Goal: Complete application form

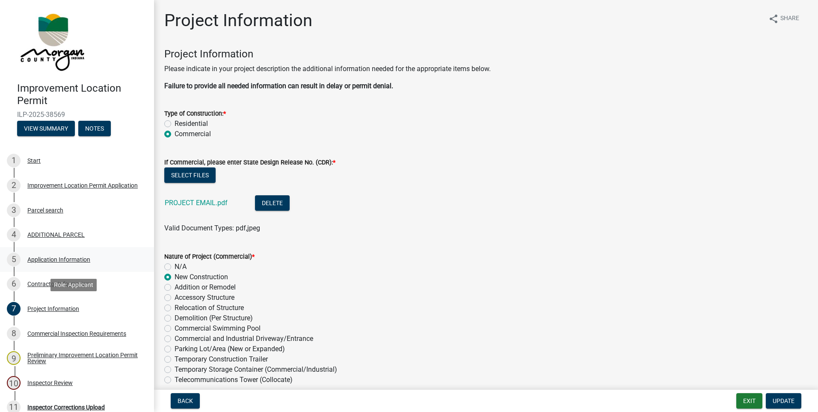
scroll to position [1968, 0]
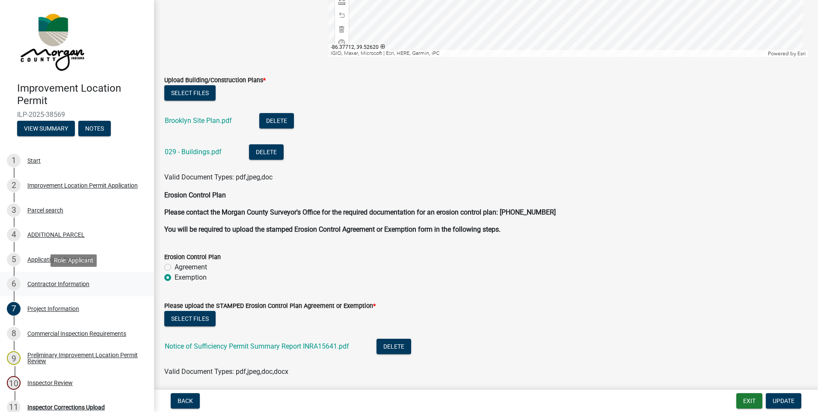
click at [38, 285] on div "Contractor Information" at bounding box center [58, 284] width 62 height 6
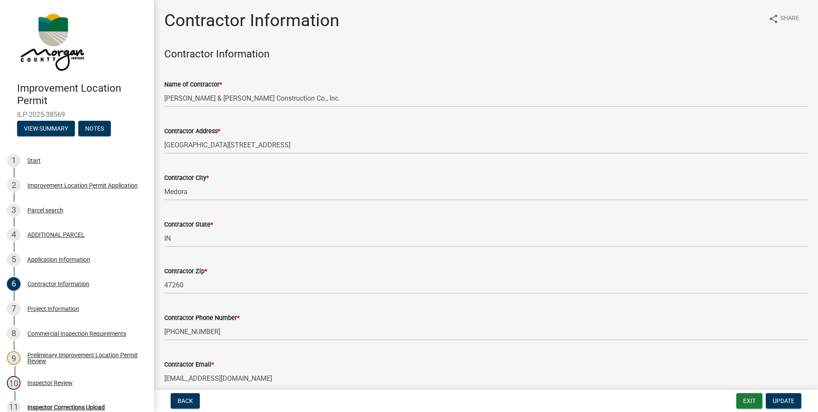
scroll to position [41, 0]
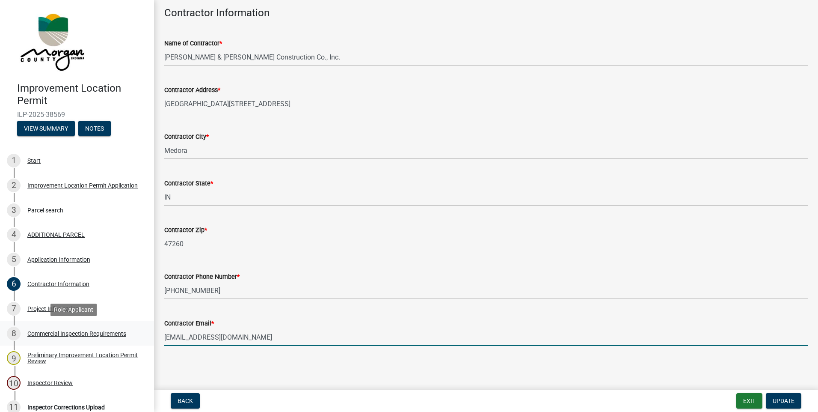
drag, startPoint x: 271, startPoint y: 339, endPoint x: 143, endPoint y: 335, distance: 128.0
click at [143, 335] on div "Improvement Location Permit ILP-2025-38569 View Summary Notes 1 Start 2 Improve…" at bounding box center [409, 206] width 818 height 412
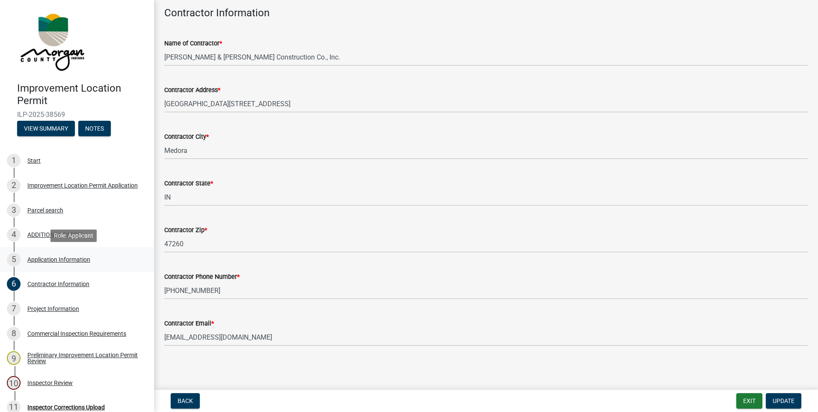
click at [50, 260] on div "Application Information" at bounding box center [58, 259] width 63 height 6
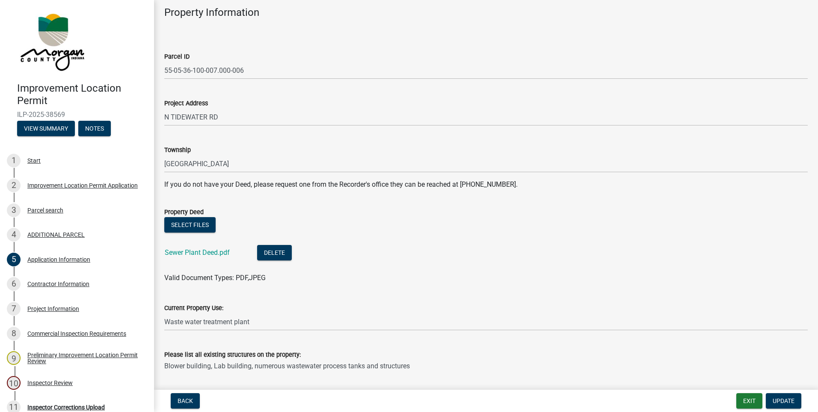
scroll to position [0, 0]
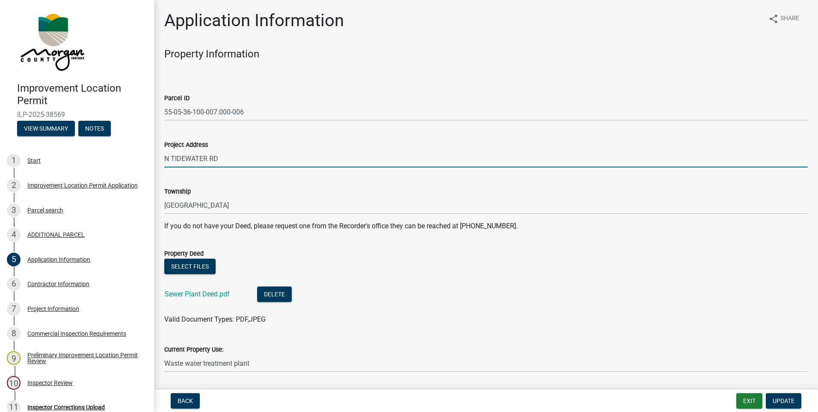
drag, startPoint x: 226, startPoint y: 157, endPoint x: 153, endPoint y: 154, distance: 73.7
click at [153, 154] on div "Improvement Location Permit ILP-2025-38569 View Summary Notes 1 Start 2 Improve…" at bounding box center [409, 206] width 818 height 412
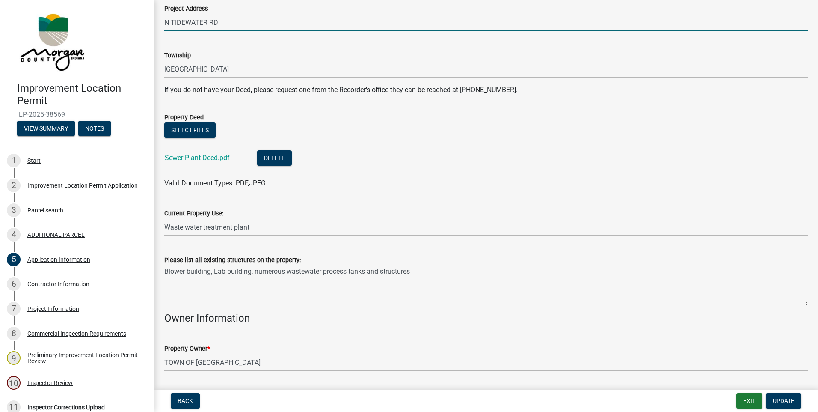
scroll to position [171, 0]
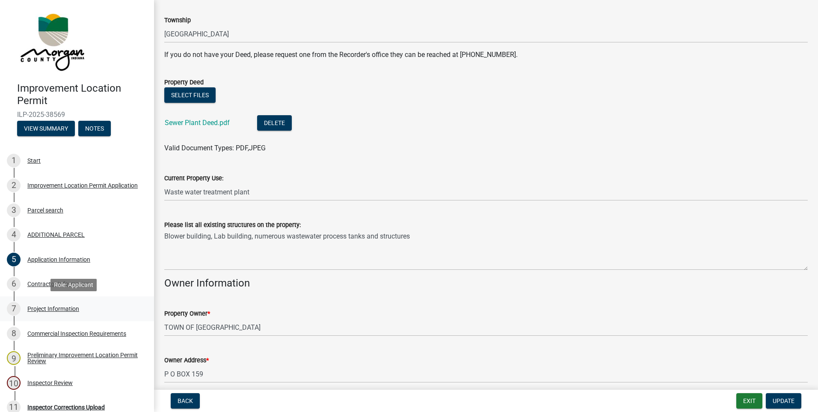
click at [42, 308] on div "Project Information" at bounding box center [53, 309] width 52 height 6
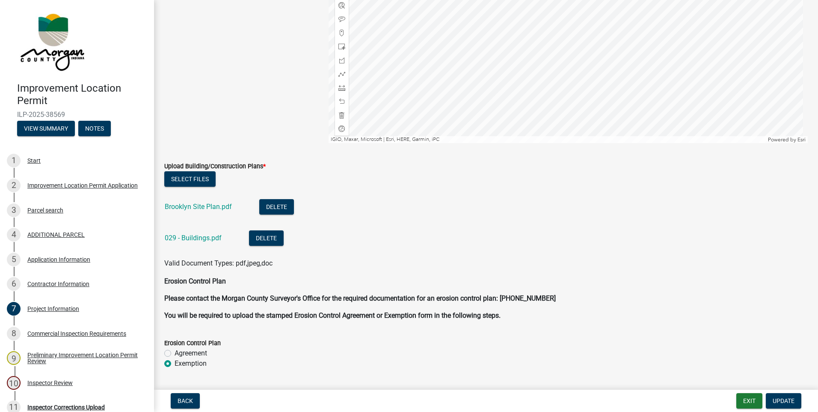
scroll to position [1883, 0]
click at [191, 202] on link "Brooklyn Site Plan.pdf" at bounding box center [198, 206] width 67 height 8
click at [42, 259] on div "Application Information" at bounding box center [58, 259] width 63 height 6
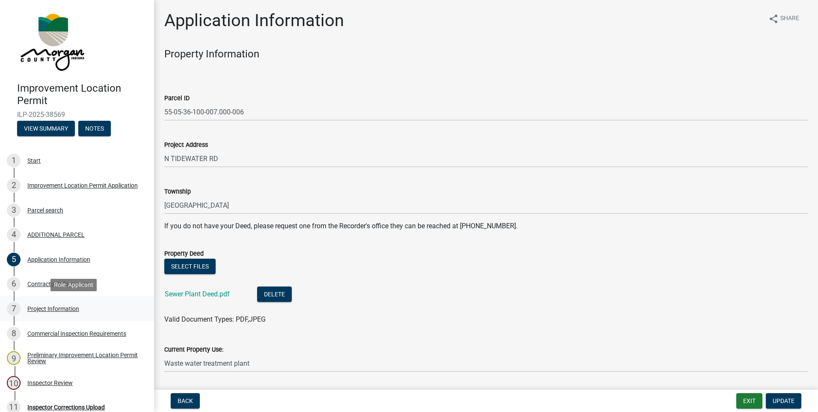
click at [54, 308] on div "Project Information" at bounding box center [53, 309] width 52 height 6
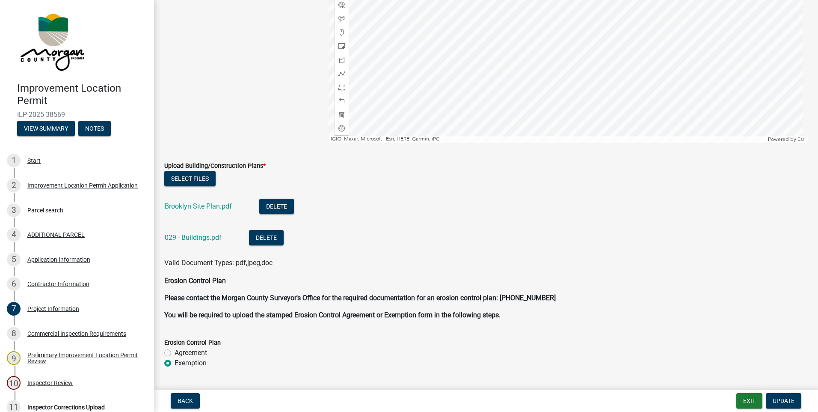
scroll to position [1925, 0]
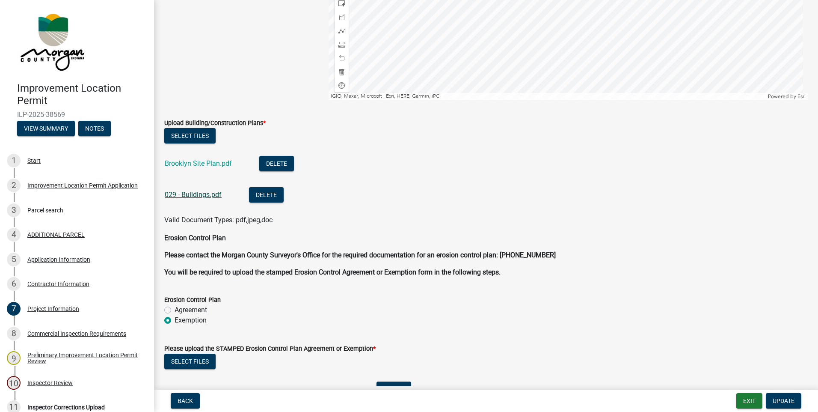
click at [208, 196] on link "029 - Buildings.pdf" at bounding box center [193, 194] width 57 height 8
click at [53, 281] on div "Contractor Information" at bounding box center [58, 284] width 62 height 6
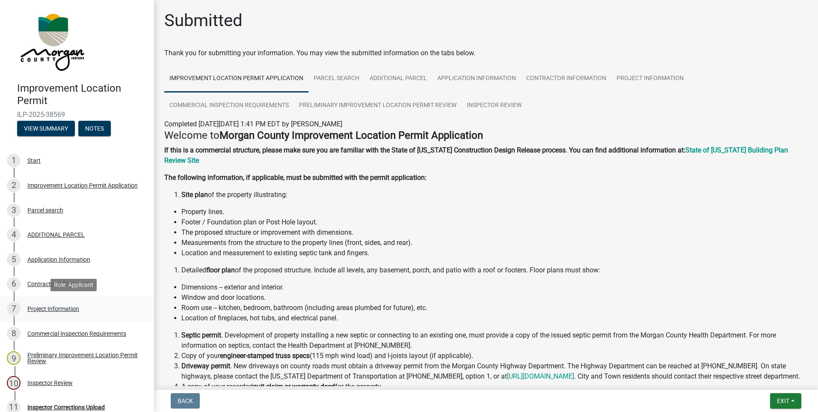
click at [60, 307] on div "Project Information" at bounding box center [53, 309] width 52 height 6
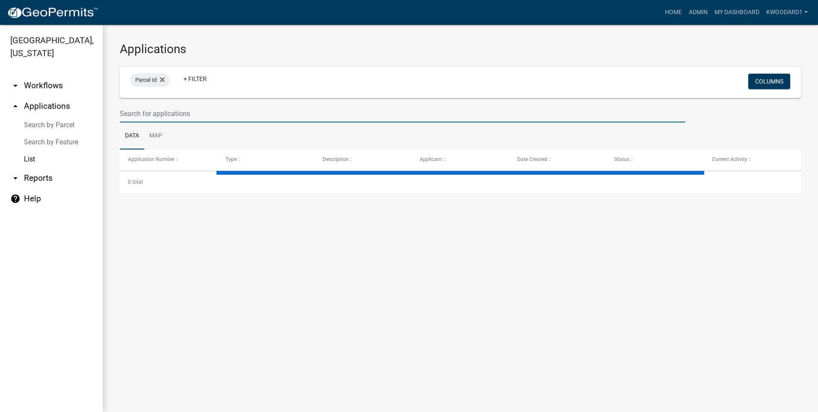
click at [194, 115] on input "text" at bounding box center [403, 114] width 566 height 18
select select "3: 100"
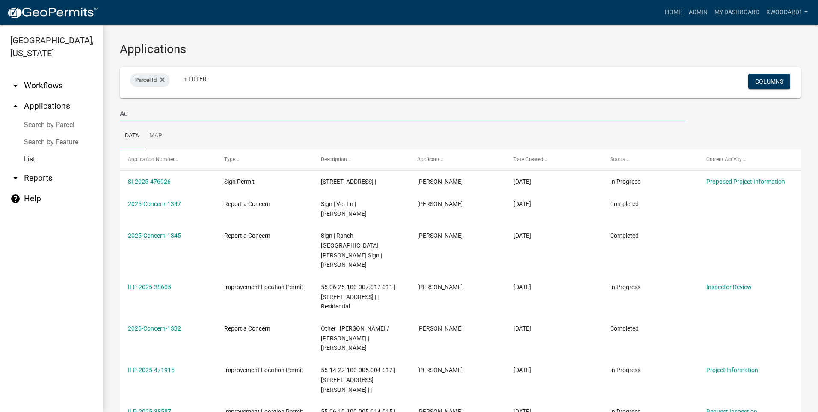
type input "A"
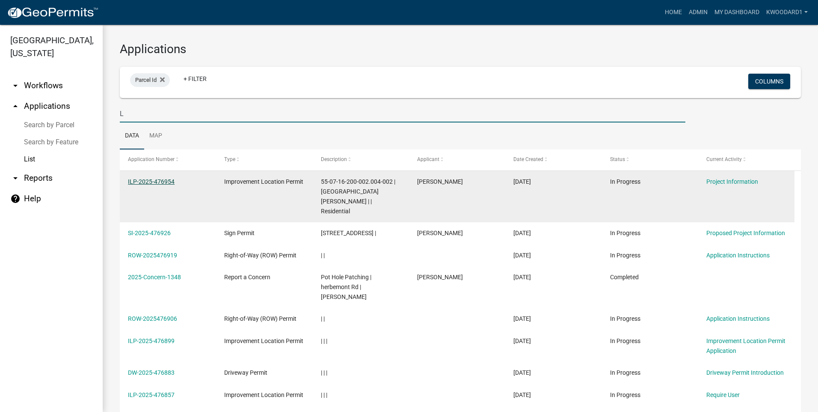
type input "L"
click at [163, 181] on link "ILP-2025-476954" at bounding box center [151, 181] width 47 height 7
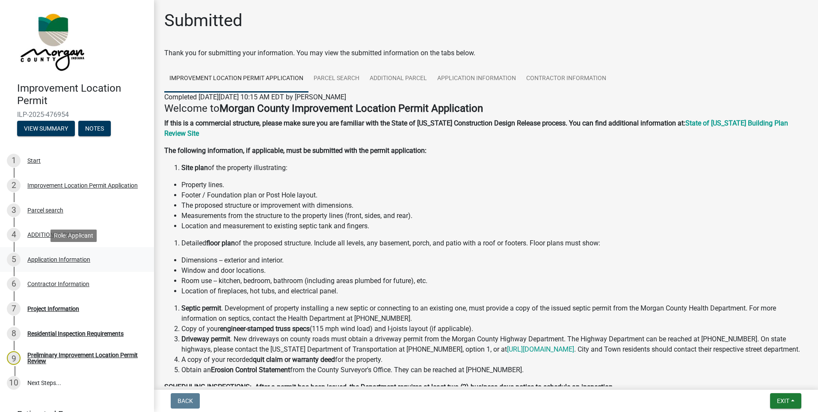
click at [62, 256] on div "Application Information" at bounding box center [58, 259] width 63 height 6
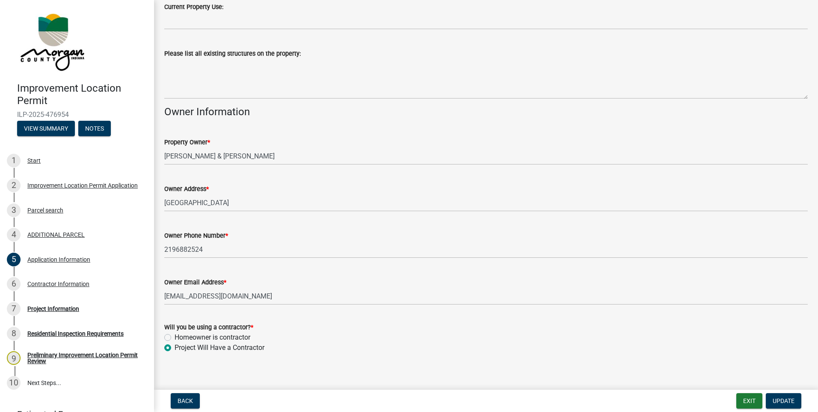
scroll to position [350, 0]
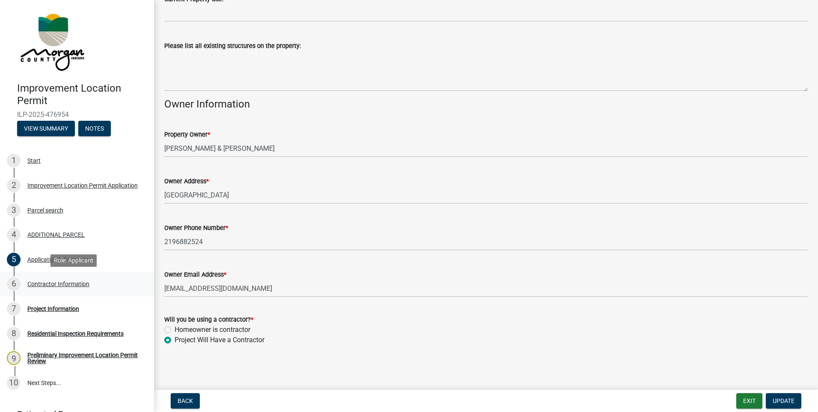
click at [40, 285] on div "Contractor Information" at bounding box center [58, 284] width 62 height 6
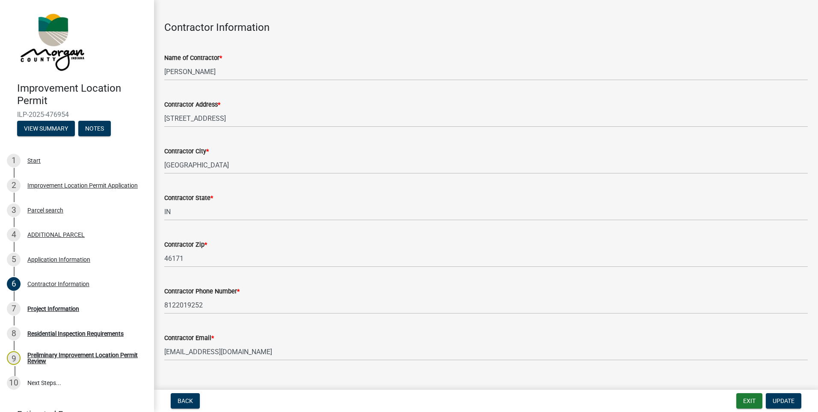
scroll to position [41, 0]
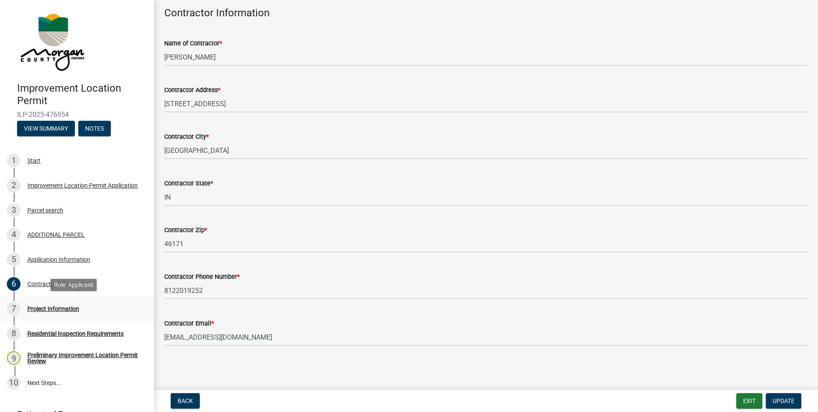
click at [50, 307] on div "Project Information" at bounding box center [53, 309] width 52 height 6
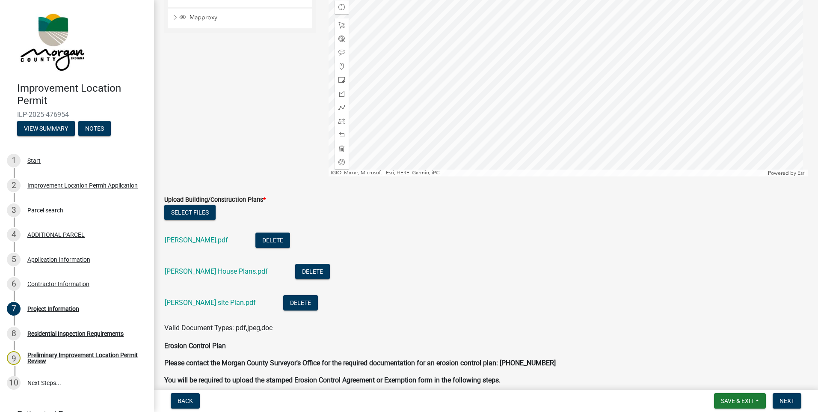
scroll to position [1968, 0]
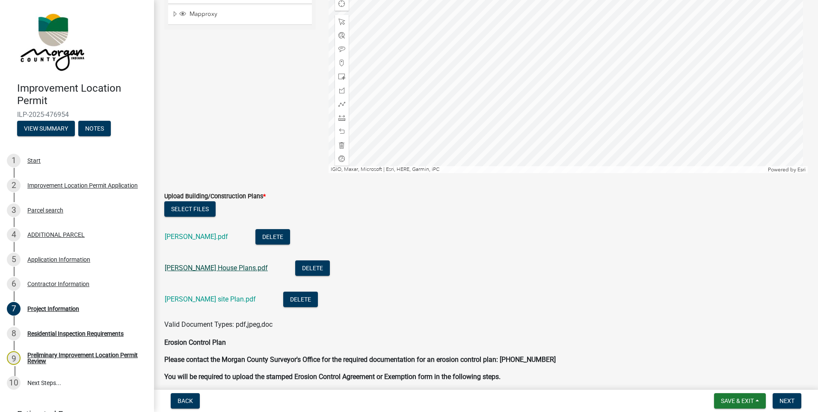
click at [202, 264] on link "Ryan House Plans.pdf" at bounding box center [216, 268] width 103 height 8
click at [180, 300] on link "Ryan site Plan.pdf" at bounding box center [210, 299] width 91 height 8
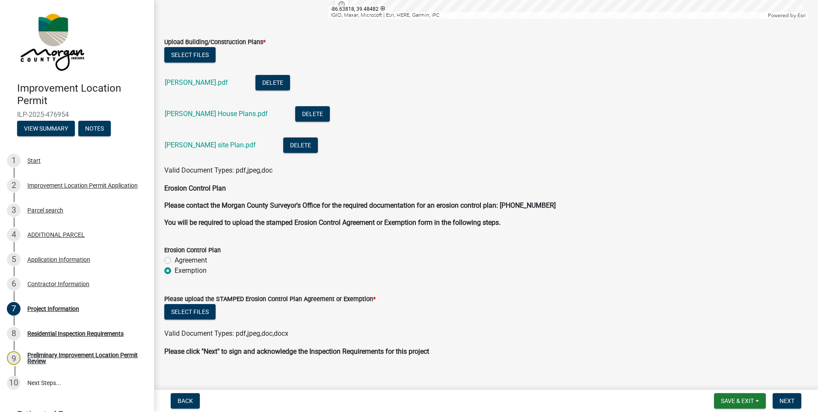
scroll to position [2133, 0]
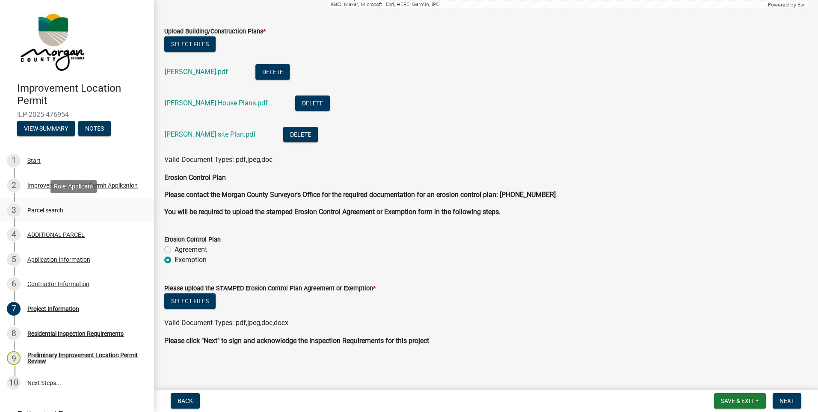
click at [39, 210] on div "Parcel search" at bounding box center [45, 210] width 36 height 6
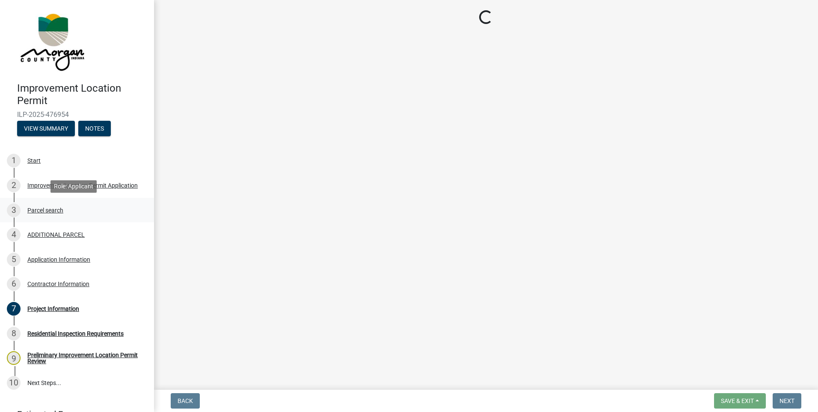
scroll to position [0, 0]
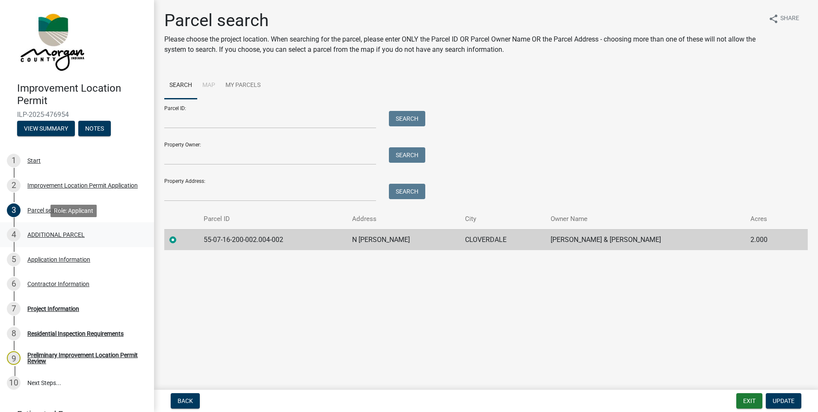
click at [40, 235] on div "ADDITIONAL PARCEL" at bounding box center [55, 234] width 57 height 6
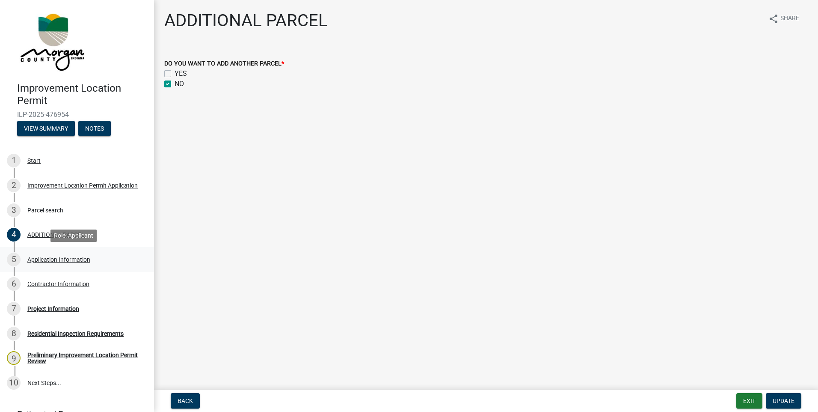
click at [45, 259] on div "Application Information" at bounding box center [58, 259] width 63 height 6
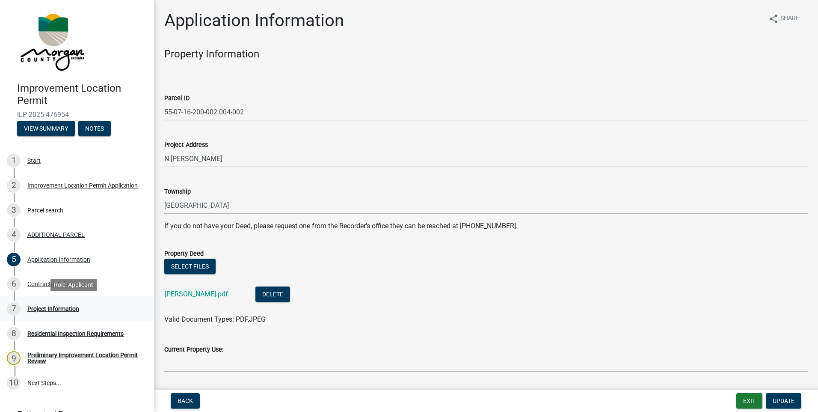
click at [45, 306] on div "Project Information" at bounding box center [53, 309] width 52 height 6
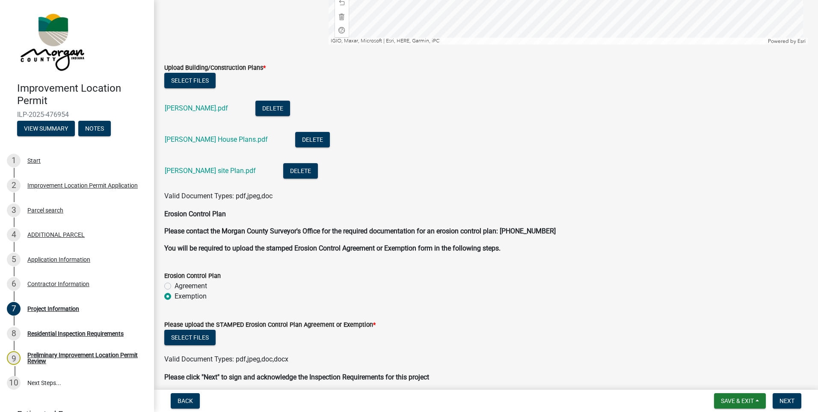
scroll to position [2133, 0]
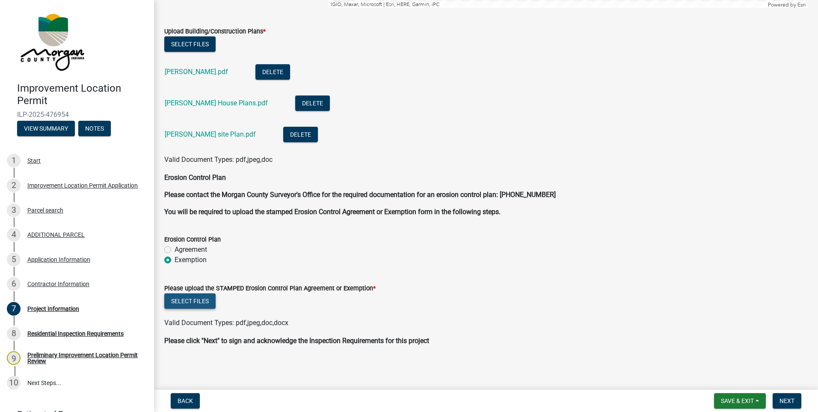
click at [191, 303] on button "Select files" at bounding box center [189, 300] width 51 height 15
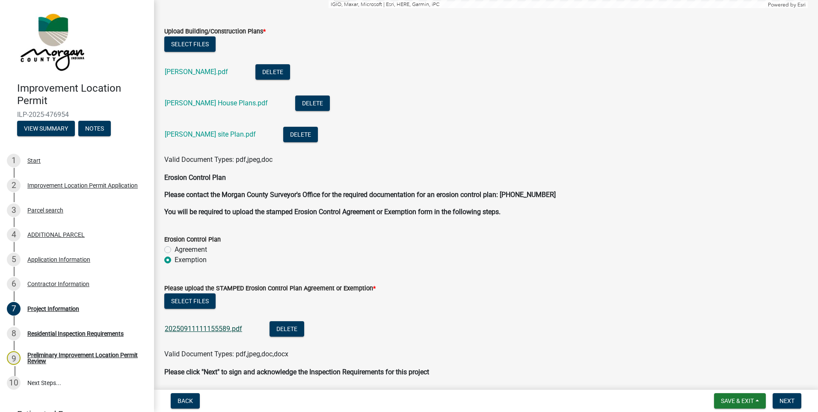
click at [200, 329] on link "20250911111155589.pdf" at bounding box center [203, 328] width 77 height 8
click at [748, 401] on span "Save & Exit" at bounding box center [737, 400] width 33 height 7
click at [739, 383] on button "Save & Exit" at bounding box center [731, 378] width 68 height 21
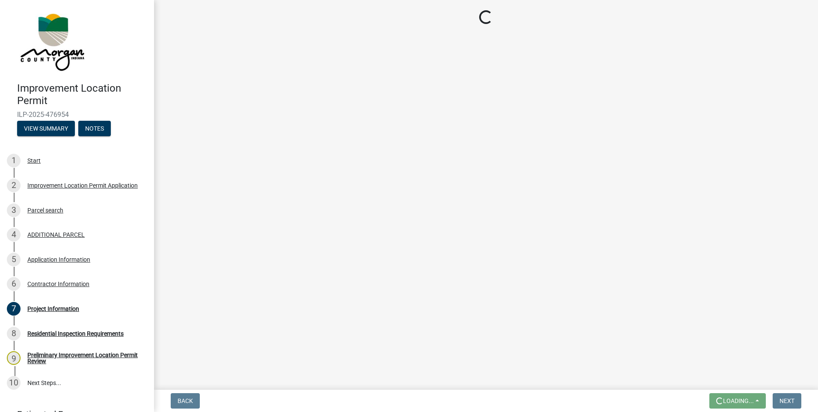
scroll to position [0, 0]
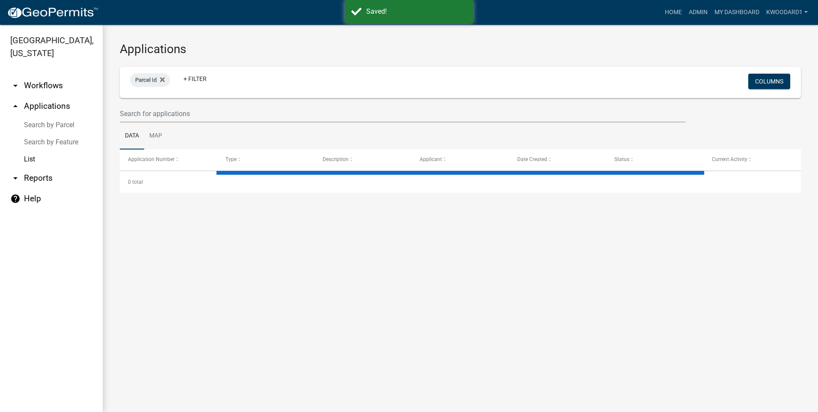
select select "3: 100"
